Goal: Find specific page/section

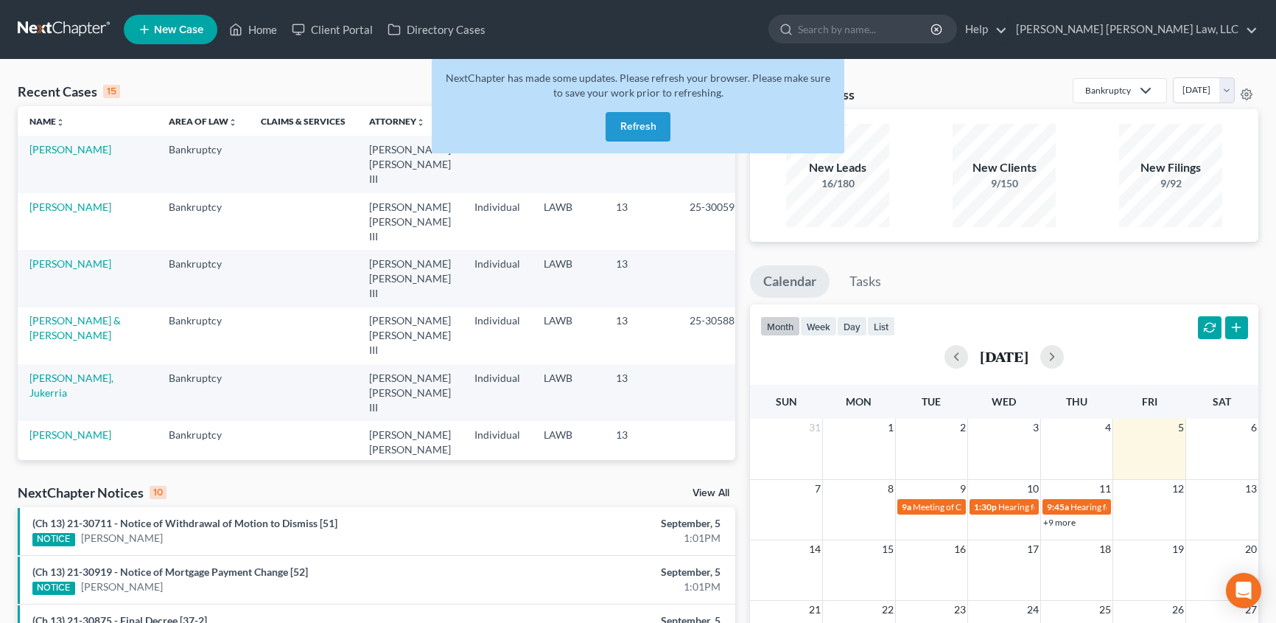
click at [645, 128] on button "Refresh" at bounding box center [638, 126] width 65 height 29
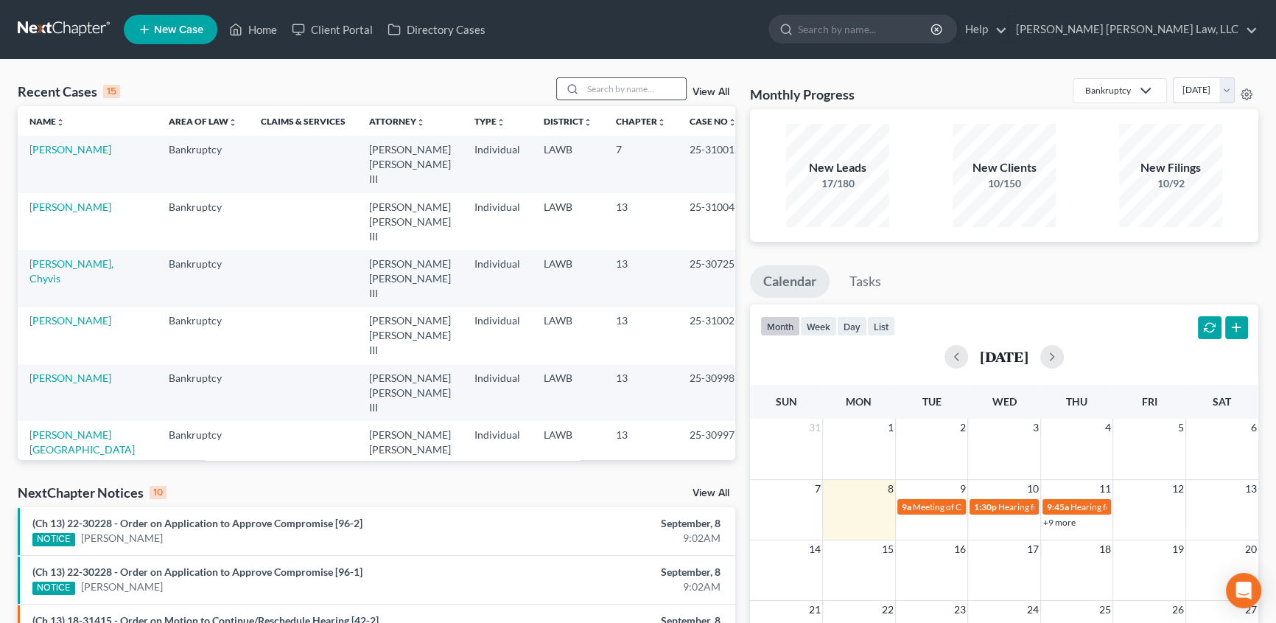
click at [580, 88] on div at bounding box center [570, 88] width 27 height 21
click at [629, 93] on input "search" at bounding box center [634, 88] width 103 height 21
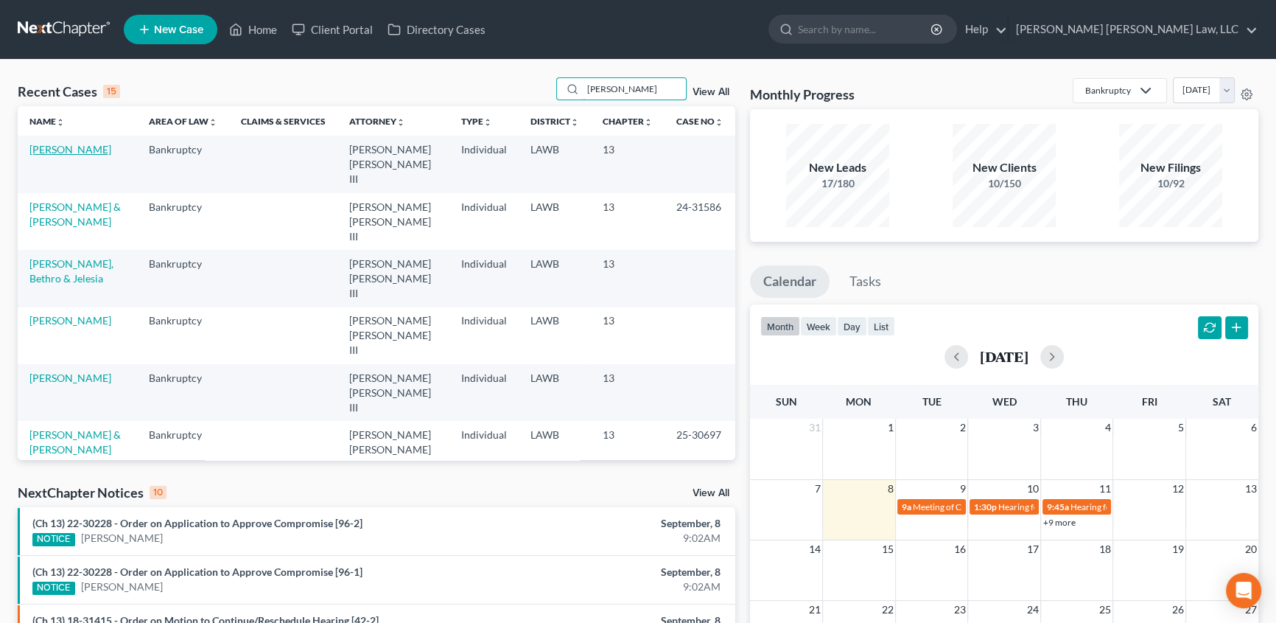
type input "[PERSON_NAME]"
click at [62, 155] on link "[PERSON_NAME]" at bounding box center [70, 149] width 82 height 13
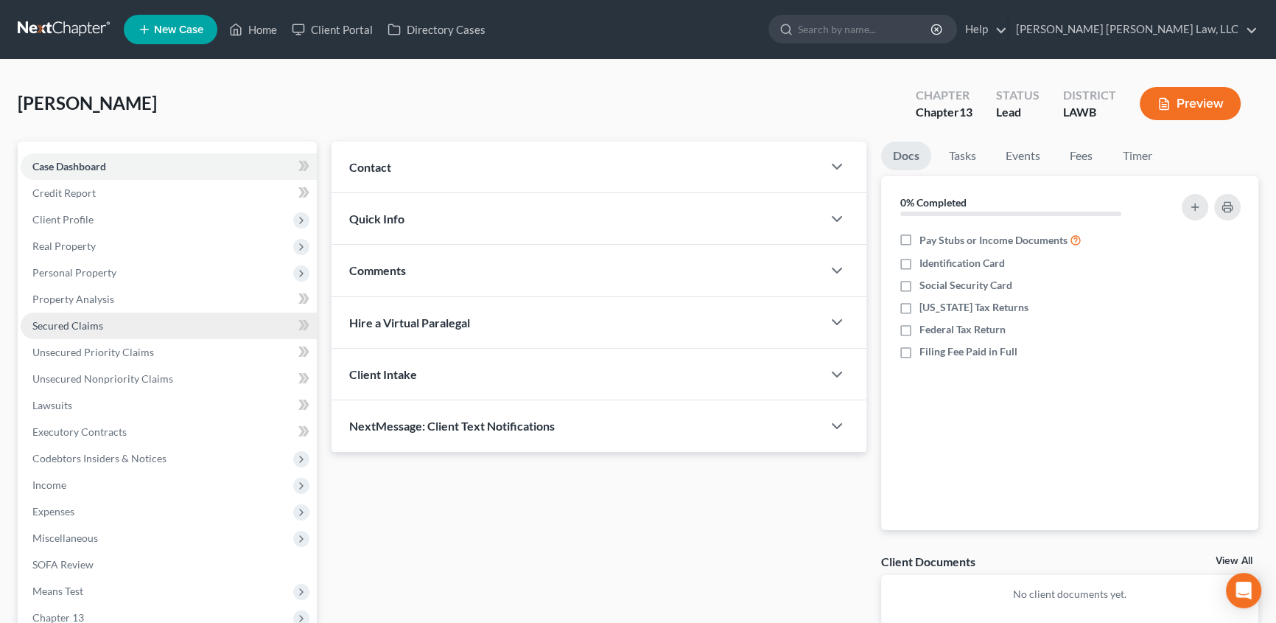
click at [77, 327] on span "Secured Claims" at bounding box center [67, 325] width 71 height 13
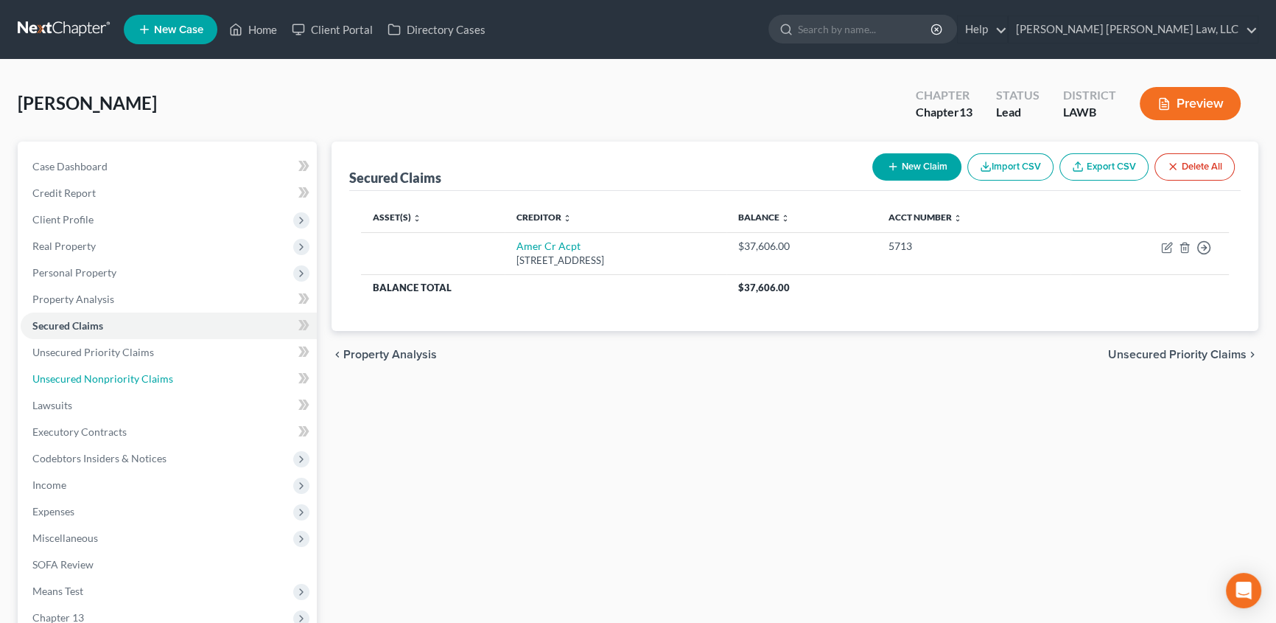
drag, startPoint x: 92, startPoint y: 378, endPoint x: 363, endPoint y: 406, distance: 271.9
click at [94, 378] on span "Unsecured Nonpriority Claims" at bounding box center [102, 378] width 141 height 13
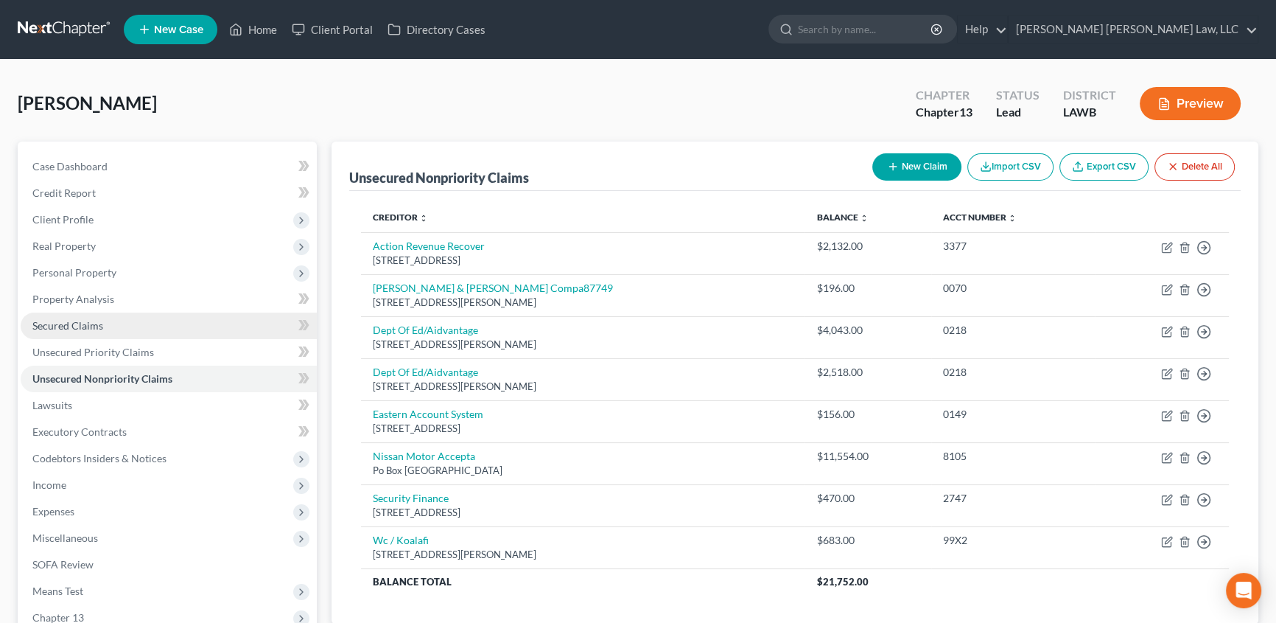
click at [61, 325] on span "Secured Claims" at bounding box center [67, 325] width 71 height 13
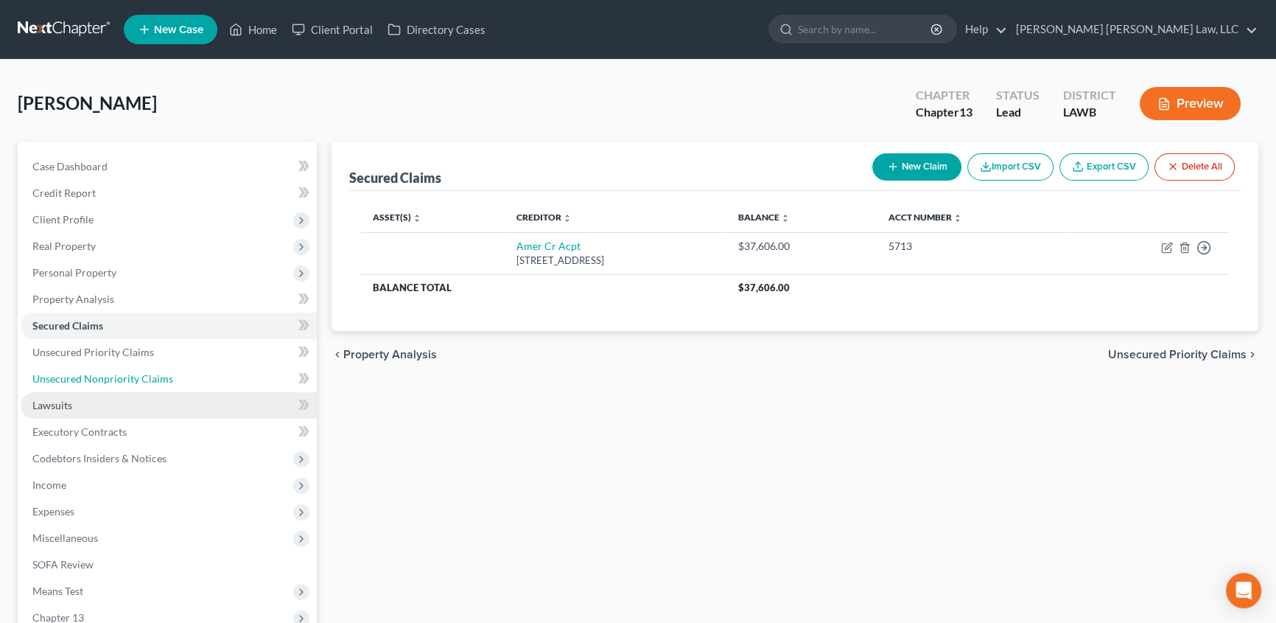
drag, startPoint x: 60, startPoint y: 368, endPoint x: 181, endPoint y: 406, distance: 126.1
click at [60, 368] on link "Unsecured Nonpriority Claims" at bounding box center [169, 379] width 296 height 27
